Goal: Task Accomplishment & Management: Complete application form

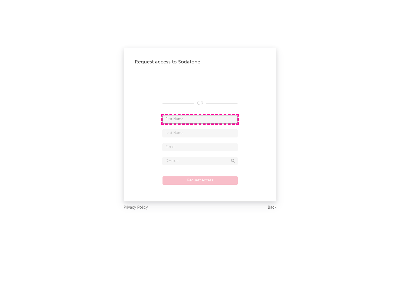
click at [200, 119] on input "text" at bounding box center [200, 119] width 75 height 8
type input "[PERSON_NAME]"
click at [200, 133] on input "text" at bounding box center [200, 133] width 75 height 8
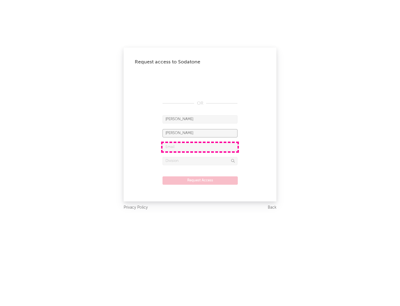
type input "[PERSON_NAME]"
click at [200, 147] on input "text" at bounding box center [200, 147] width 75 height 8
type input "[EMAIL_ADDRESS][DOMAIN_NAME]"
click at [200, 161] on input "text" at bounding box center [200, 161] width 75 height 8
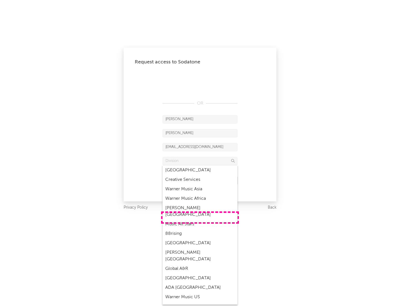
click at [200, 219] on div "Music All Stars" at bounding box center [200, 223] width 75 height 9
type input "Music All Stars"
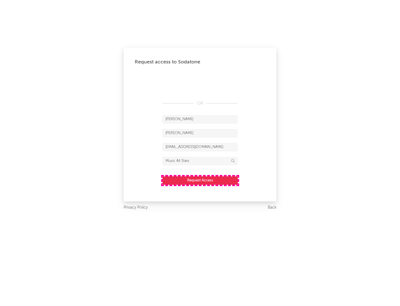
click at [200, 180] on button "Request Access" at bounding box center [200, 180] width 75 height 8
